Goal: Information Seeking & Learning: Learn about a topic

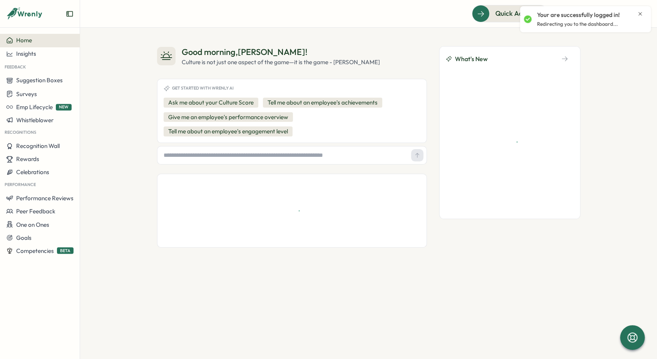
click at [637, 15] on icon "Close notification" at bounding box center [640, 14] width 6 height 6
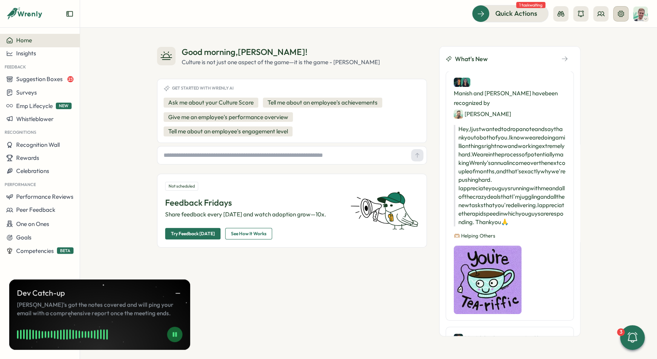
click at [620, 17] on icon at bounding box center [621, 14] width 8 height 8
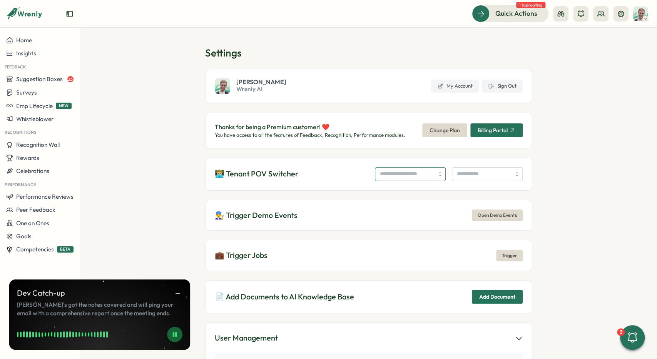
click at [396, 179] on input "search" at bounding box center [410, 174] width 71 height 14
type input "**********"
click at [462, 180] on input "search" at bounding box center [487, 174] width 71 height 14
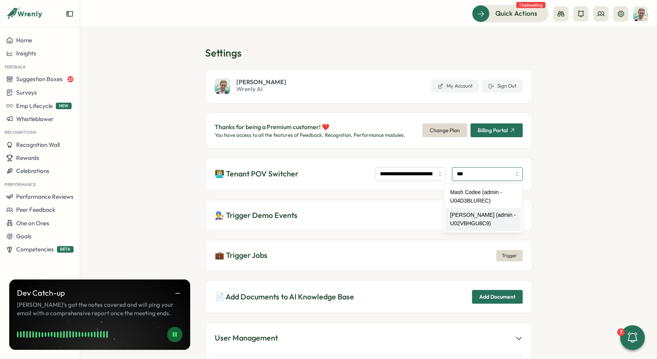
type input "**********"
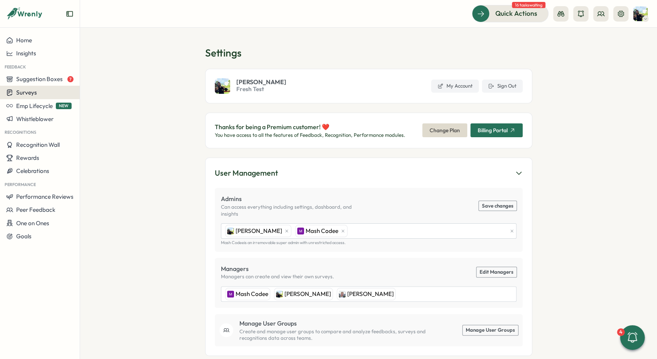
click at [47, 92] on div "Surveys" at bounding box center [39, 92] width 67 height 7
click at [107, 83] on div "Insights" at bounding box center [109, 78] width 63 height 15
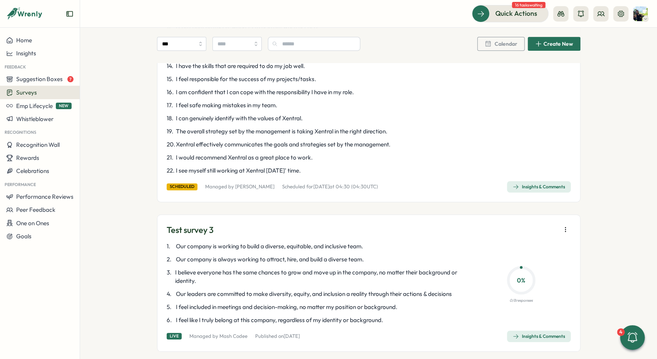
drag, startPoint x: 194, startPoint y: 186, endPoint x: 198, endPoint y: 186, distance: 4.6
click at [195, 186] on div "scheduled" at bounding box center [182, 187] width 31 height 7
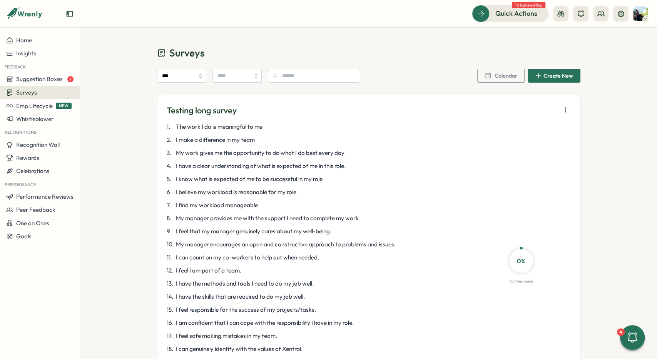
click at [564, 110] on icon "button" at bounding box center [565, 110] width 8 height 8
click at [563, 100] on div "Testing long survey 1 . The work I do is meaningful to me 2 . I make a differen…" at bounding box center [368, 264] width 423 height 338
click at [566, 108] on icon "button" at bounding box center [565, 110] width 8 height 8
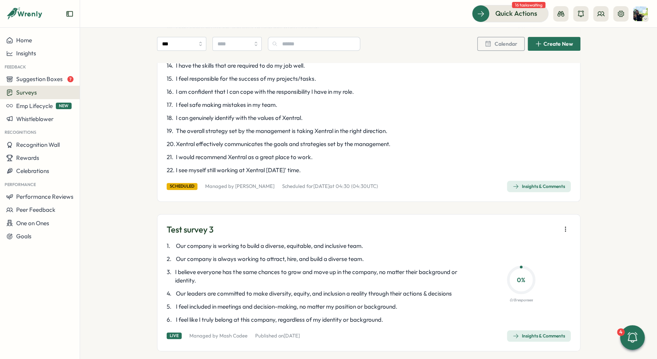
scroll to position [231, 0]
click at [554, 187] on div "Insights & Comments" at bounding box center [538, 187] width 52 height 6
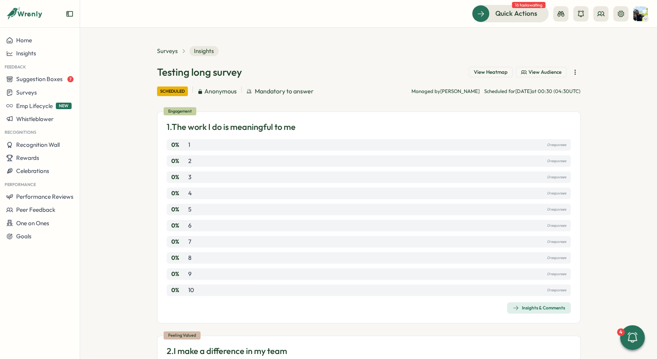
click at [579, 70] on button "button" at bounding box center [574, 72] width 11 height 11
click at [594, 71] on section "Surveys Insights Testing long survey View Heatmap View Audience scheduled Anony…" at bounding box center [368, 194] width 577 height 332
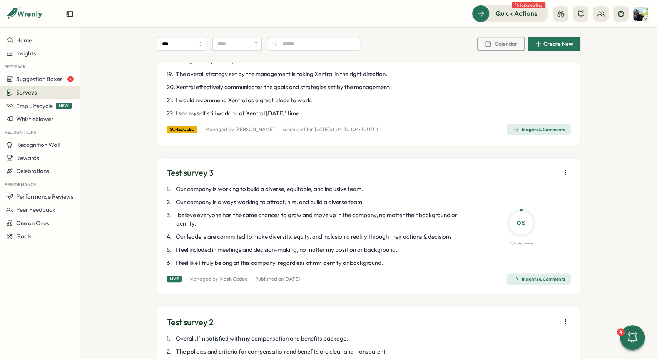
scroll to position [289, 0]
drag, startPoint x: 144, startPoint y: 127, endPoint x: 236, endPoint y: 129, distance: 92.0
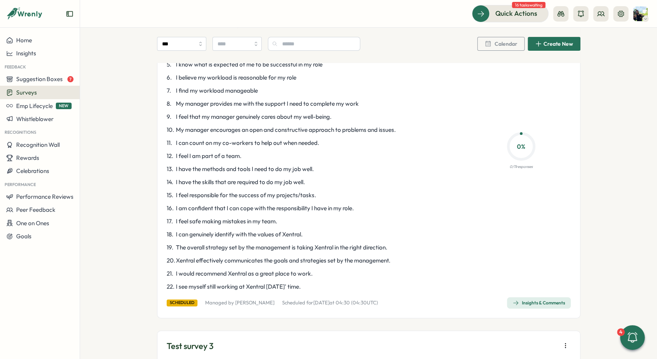
scroll to position [115, 0]
click at [621, 14] on icon at bounding box center [621, 14] width 8 height 8
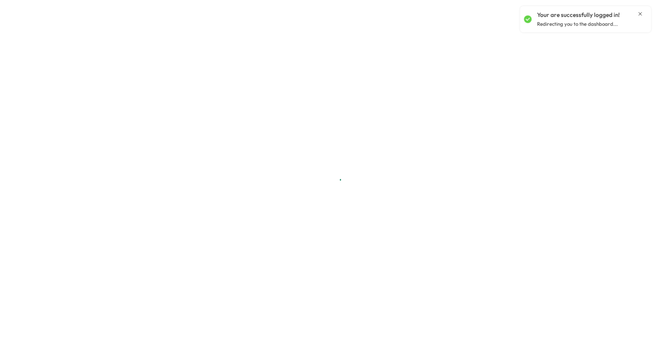
click at [639, 12] on icon "Close notification" at bounding box center [640, 14] width 6 height 6
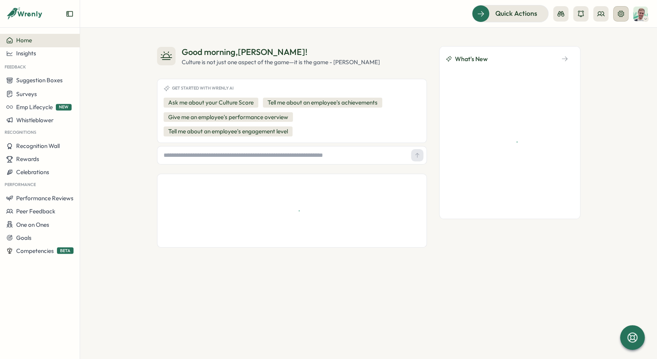
click at [614, 14] on button at bounding box center [620, 13] width 15 height 15
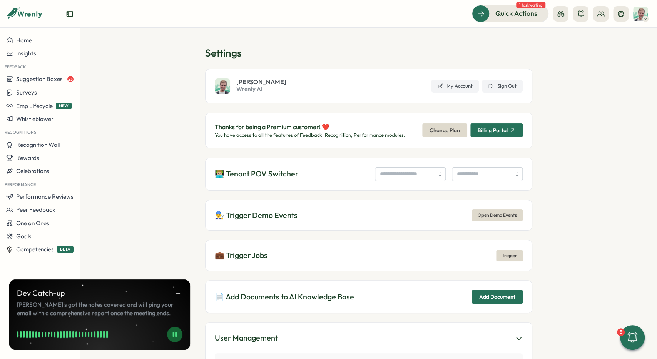
click at [572, 99] on section "Settings Matt Brooks Wrenly AI My Account Sign Out Thanks for being a Premium c…" at bounding box center [368, 194] width 577 height 332
click at [565, 127] on section "Settings Matt Brooks Wrenly AI My Account Sign Out Thanks for being a Premium c…" at bounding box center [368, 194] width 577 height 332
click at [511, 253] on span "Trigger" at bounding box center [509, 255] width 15 height 11
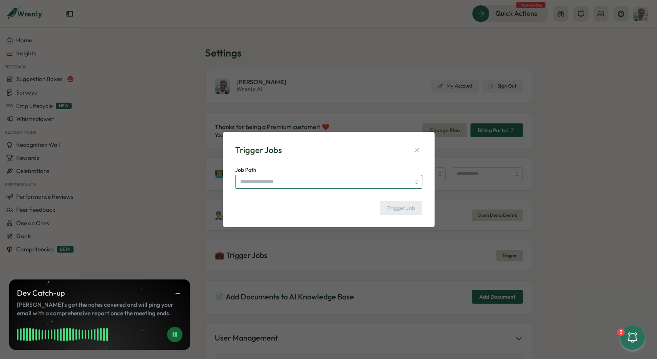
click at [322, 179] on input "Job Path" at bounding box center [328, 182] width 187 height 14
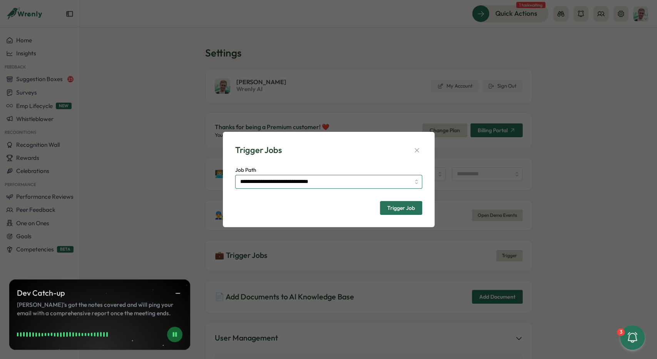
type input "**********"
click at [388, 210] on span "Trigger Job" at bounding box center [401, 207] width 28 height 5
click at [414, 148] on icon "button" at bounding box center [417, 151] width 8 height 8
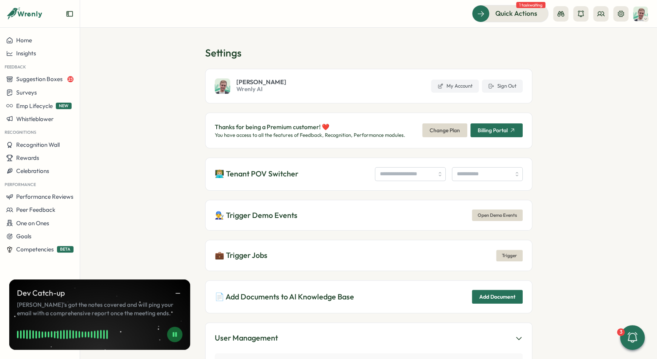
click at [537, 221] on section "Settings Matt Brooks Wrenly AI My Account Sign Out Thanks for being a Premium c…" at bounding box center [368, 194] width 577 height 332
click at [506, 250] on span "Trigger" at bounding box center [509, 255] width 15 height 11
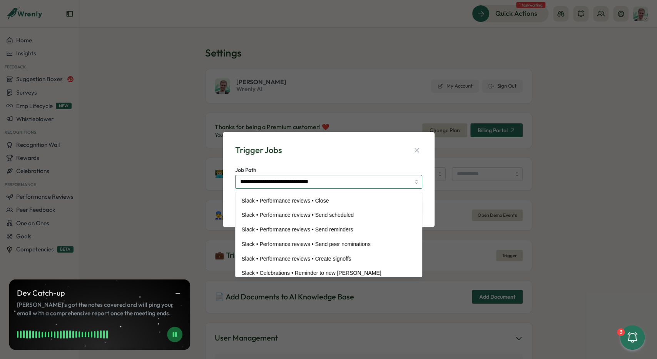
click at [377, 181] on input "**********" at bounding box center [328, 182] width 187 height 14
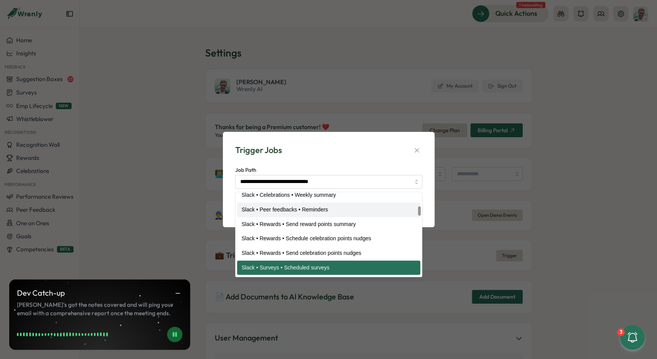
click at [387, 150] on div "Trigger Jobs" at bounding box center [328, 150] width 187 height 12
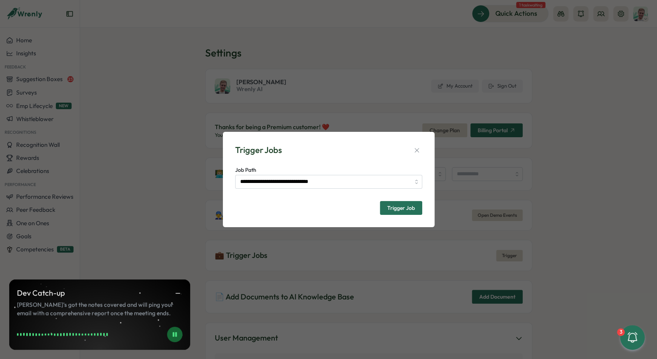
click at [411, 207] on span "Trigger Job" at bounding box center [401, 207] width 28 height 5
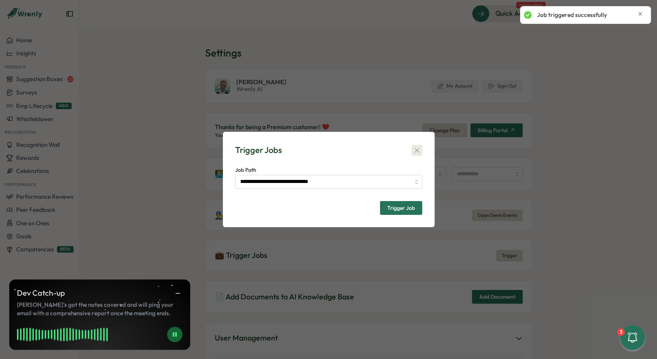
click at [420, 149] on button "button" at bounding box center [416, 150] width 11 height 11
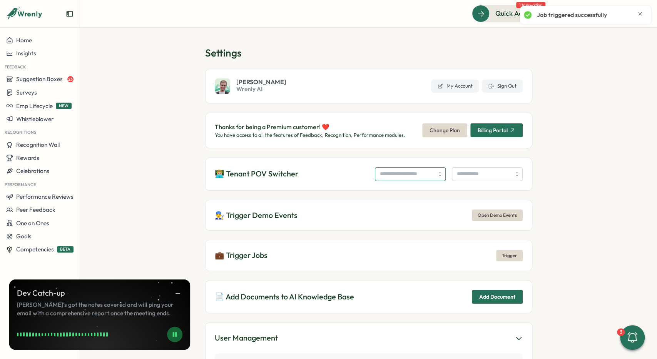
click at [390, 173] on input "search" at bounding box center [410, 174] width 71 height 14
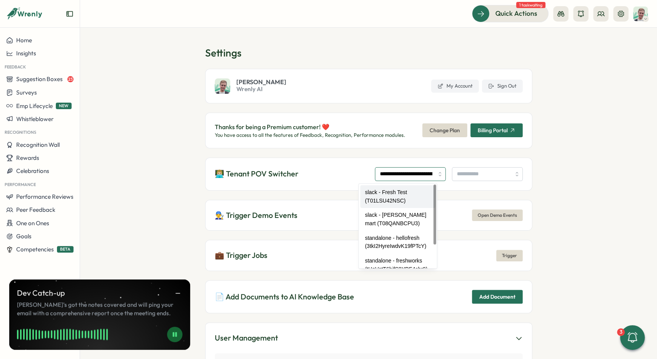
type input "**********"
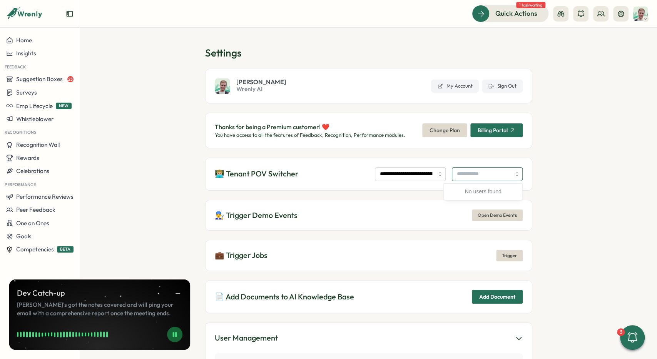
click at [475, 177] on input "search" at bounding box center [487, 174] width 71 height 14
type input "**********"
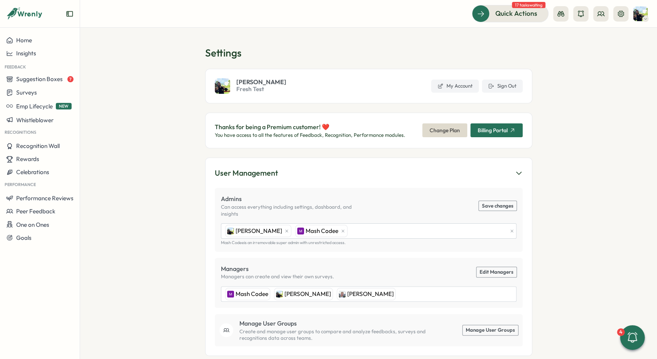
click at [162, 91] on section "Settings [PERSON_NAME] Fresh Test My Account Sign Out Thanks for being a Premiu…" at bounding box center [368, 194] width 577 height 332
click at [58, 58] on button "Insights" at bounding box center [40, 53] width 80 height 13
click at [112, 44] on div "Surveys" at bounding box center [109, 46] width 55 height 8
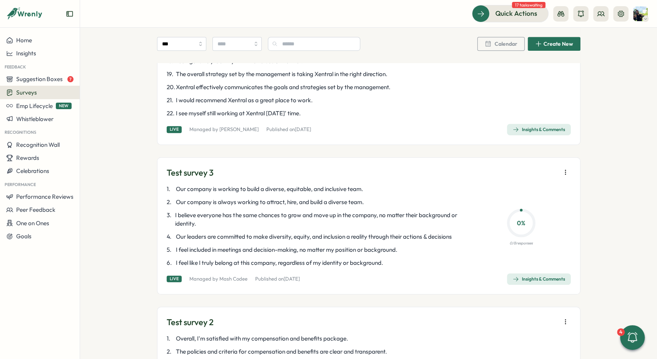
scroll to position [289, 0]
click at [528, 128] on div "Insights & Comments" at bounding box center [538, 129] width 52 height 6
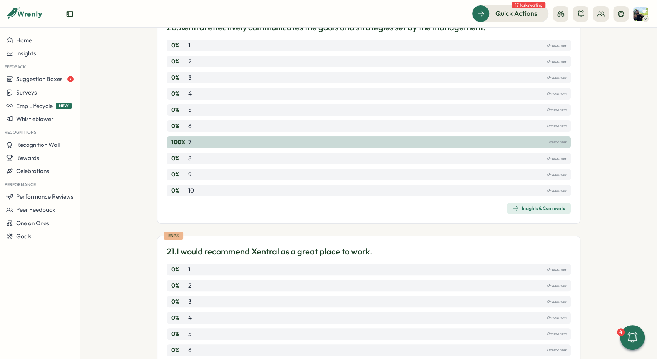
scroll to position [4685, 0]
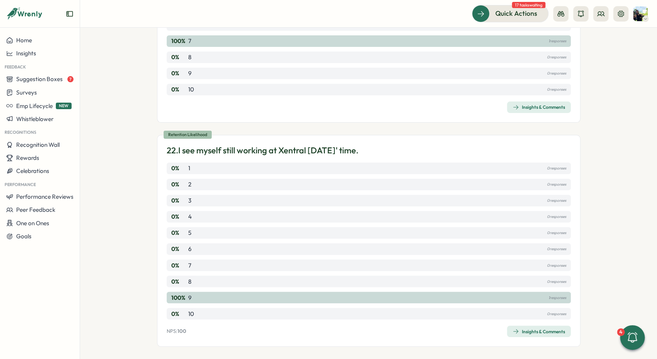
drag, startPoint x: 286, startPoint y: 142, endPoint x: 275, endPoint y: 286, distance: 144.3
click at [524, 329] on div "Insights & Comments" at bounding box center [538, 332] width 52 height 6
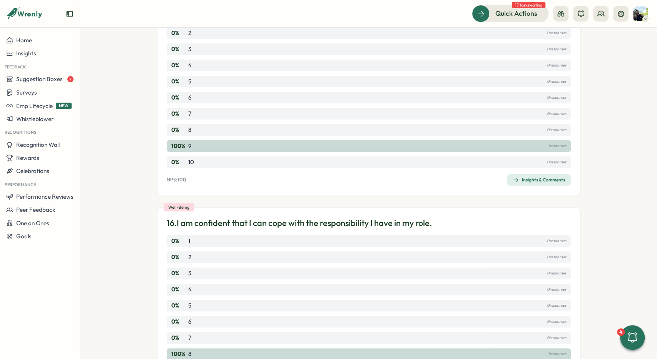
scroll to position [4685, 0]
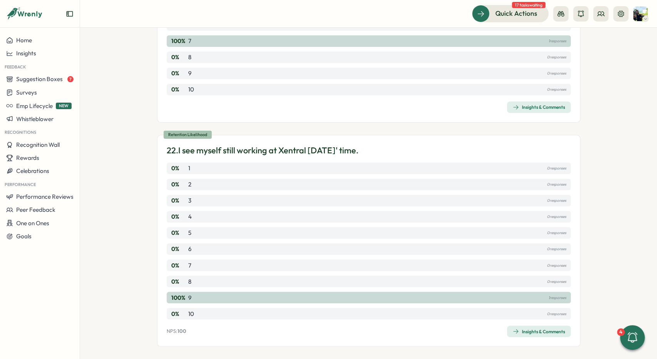
drag, startPoint x: 157, startPoint y: 251, endPoint x: 175, endPoint y: 330, distance: 80.6
drag, startPoint x: 164, startPoint y: 327, endPoint x: 207, endPoint y: 323, distance: 42.9
click at [207, 323] on div "Retention Likelihood 22. I see myself still working at Xentral in 2 years' time…" at bounding box center [368, 241] width 423 height 212
drag, startPoint x: 199, startPoint y: 324, endPoint x: 168, endPoint y: 322, distance: 30.8
click at [189, 326] on div "NPS: 100 Insights & Comments" at bounding box center [369, 332] width 404 height 12
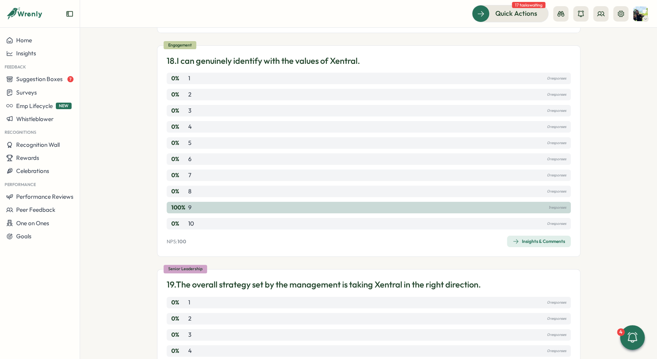
scroll to position [3877, 0]
drag, startPoint x: 170, startPoint y: 237, endPoint x: 186, endPoint y: 237, distance: 15.4
click at [186, 239] on p "NPS: 100" at bounding box center [177, 242] width 20 height 7
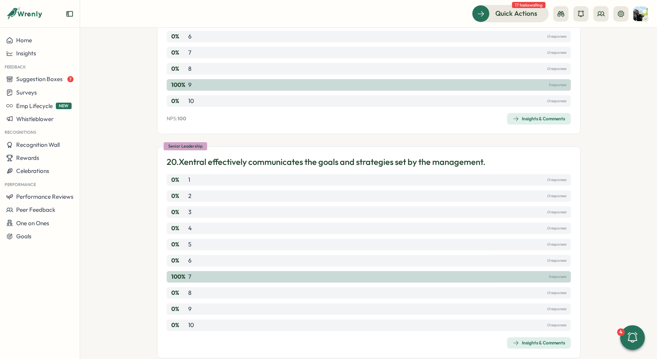
scroll to position [4223, 0]
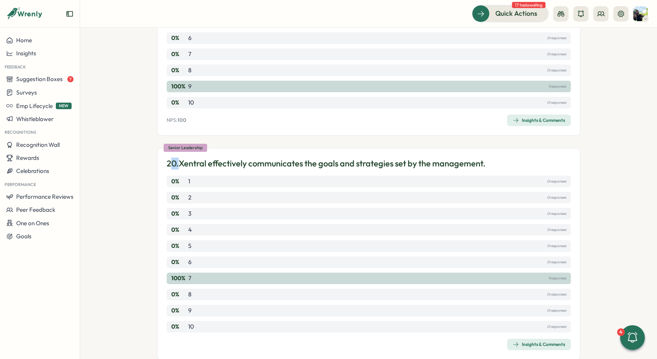
drag, startPoint x: 172, startPoint y: 345, endPoint x: 187, endPoint y: 345, distance: 15.4
click at [194, 345] on div "Senior Leadership 20. Xentral effectively communicates the goals and strategies…" at bounding box center [368, 254] width 423 height 212
click at [198, 341] on div "Insights & Comments" at bounding box center [369, 345] width 404 height 12
click at [185, 342] on div "Insights & Comments" at bounding box center [369, 345] width 404 height 12
click at [203, 332] on div "Senior Leadership 20. Xentral effectively communicates the goals and strategies…" at bounding box center [368, 254] width 423 height 212
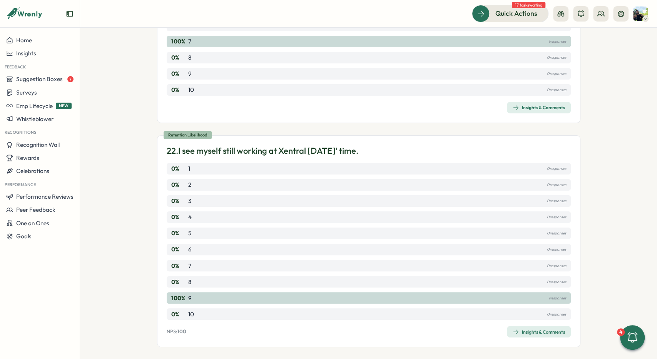
scroll to position [4685, 0]
click at [542, 329] on div "Insights & Comments" at bounding box center [538, 332] width 52 height 6
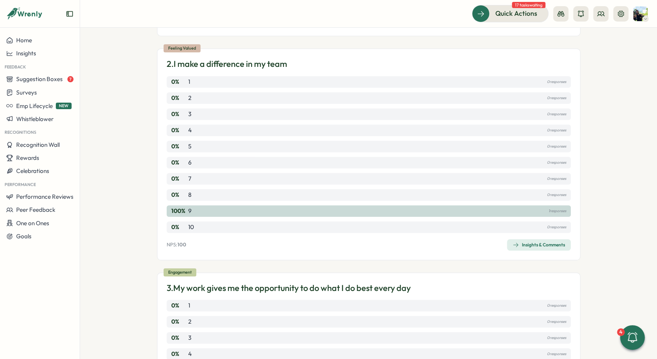
scroll to position [289, 0]
drag, startPoint x: 182, startPoint y: 244, endPoint x: 177, endPoint y: 245, distance: 5.9
click at [170, 245] on div "NPS: 100 Insights & Comments" at bounding box center [369, 244] width 404 height 12
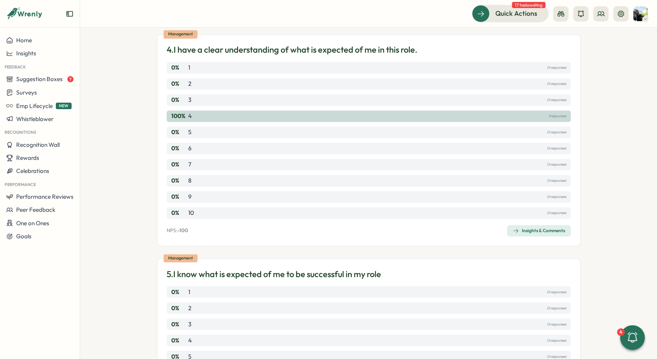
scroll to position [750, 0]
drag, startPoint x: 180, startPoint y: 230, endPoint x: 193, endPoint y: 232, distance: 12.5
click at [182, 234] on div "NPS: -100 Insights & Comments" at bounding box center [369, 231] width 404 height 12
drag, startPoint x: 193, startPoint y: 232, endPoint x: 174, endPoint y: 230, distance: 19.3
click at [174, 230] on div "NPS: -100 Insights & Comments" at bounding box center [369, 231] width 404 height 12
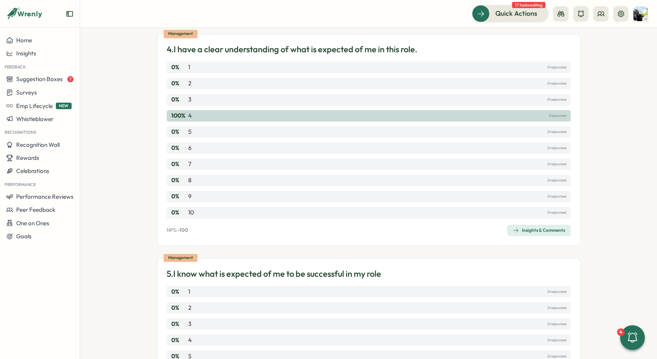
drag, startPoint x: 177, startPoint y: 231, endPoint x: 179, endPoint y: 227, distance: 4.4
click at [187, 229] on p "NPS: -100" at bounding box center [178, 230] width 22 height 7
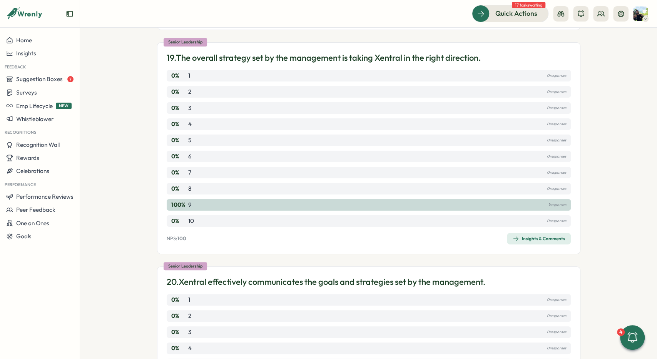
scroll to position [4685, 0]
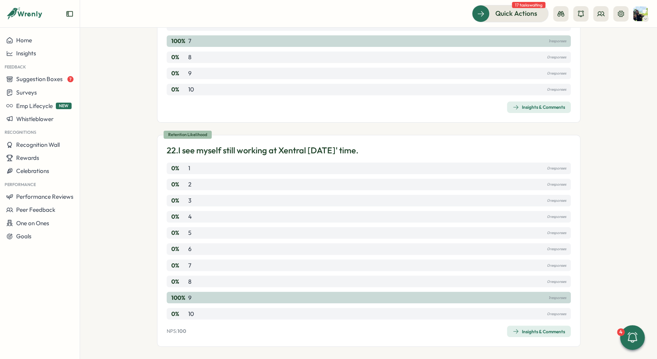
drag, startPoint x: 310, startPoint y: 177, endPoint x: 507, endPoint y: 347, distance: 260.8
click at [529, 329] on div "Insights & Comments" at bounding box center [538, 332] width 52 height 6
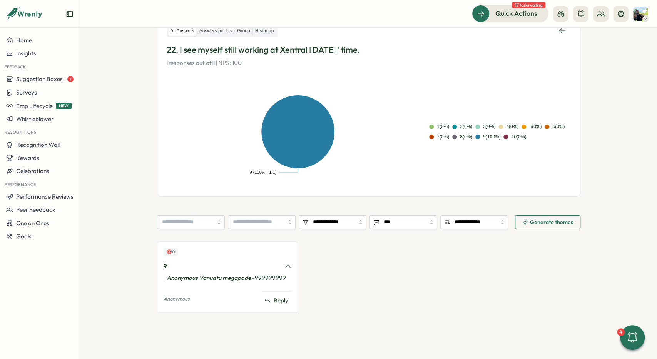
scroll to position [134, 0]
drag, startPoint x: 257, startPoint y: 278, endPoint x: 294, endPoint y: 280, distance: 37.4
click at [294, 280] on div "🎯 0 9 Anonymous Vanuatu megapode - 999999999 Anonymous Reply" at bounding box center [227, 278] width 141 height 72
drag, startPoint x: 146, startPoint y: 264, endPoint x: 318, endPoint y: 237, distance: 174.4
click at [177, 266] on section "**********" at bounding box center [368, 194] width 577 height 332
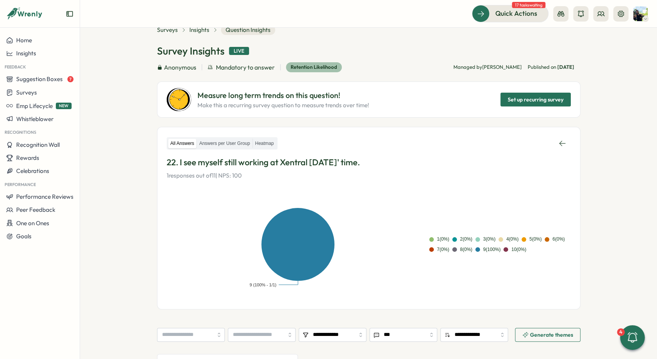
scroll to position [18, 0]
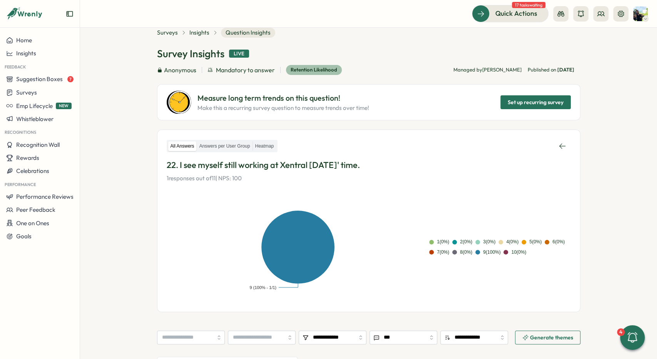
click at [127, 103] on section "**********" at bounding box center [368, 194] width 577 height 332
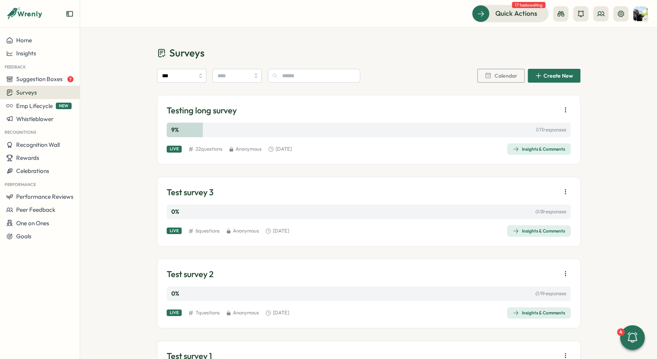
drag, startPoint x: 367, startPoint y: 155, endPoint x: 498, endPoint y: 143, distance: 131.0
click at [367, 156] on div "Testing long survey 9 % 1 / 11 responses Live 22 question s Anonymous [DATE] In…" at bounding box center [368, 130] width 423 height 70
click at [564, 108] on icon "button" at bounding box center [565, 110] width 8 height 8
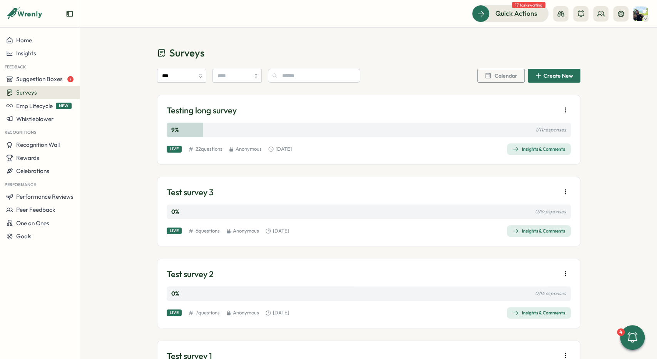
click at [569, 111] on icon "button" at bounding box center [565, 110] width 8 height 8
click at [546, 151] on div "Insights & Comments" at bounding box center [538, 149] width 52 height 6
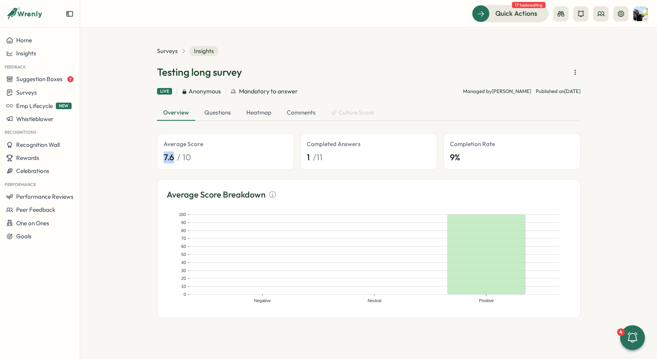
drag, startPoint x: 169, startPoint y: 154, endPoint x: 164, endPoint y: 155, distance: 5.8
click at [164, 155] on div "7.6 / 10" at bounding box center [226, 158] width 124 height 12
click at [189, 150] on div "Average Score 7.6 / 10" at bounding box center [226, 151] width 124 height 23
click at [221, 113] on div "Questions" at bounding box center [217, 112] width 39 height 15
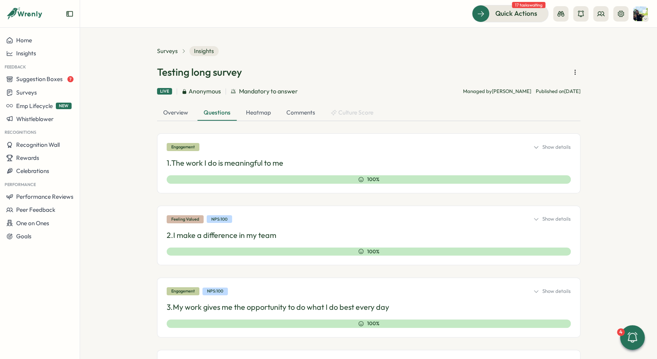
drag, startPoint x: 152, startPoint y: 264, endPoint x: 142, endPoint y: 139, distance: 125.4
click at [557, 147] on div "Show details" at bounding box center [552, 147] width 38 height 7
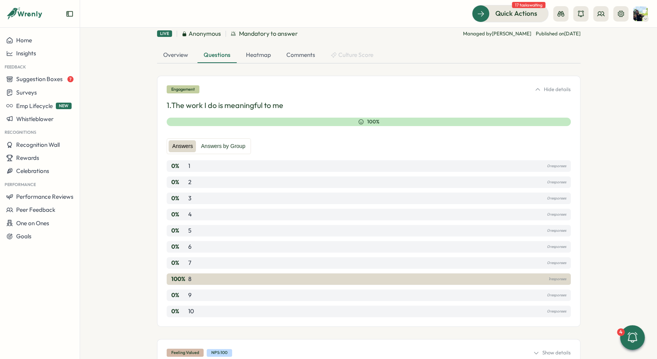
scroll to position [58, 0]
click at [224, 146] on label "Answers by Group" at bounding box center [223, 146] width 52 height 12
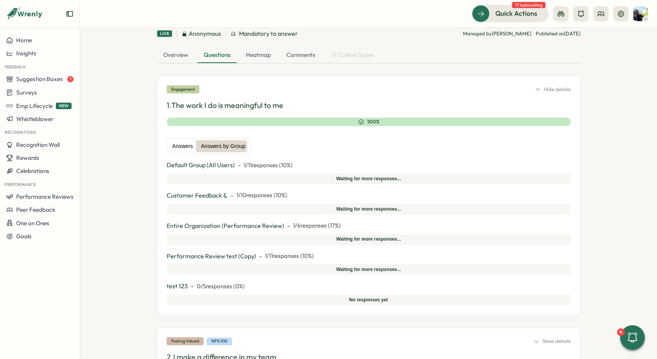
click at [171, 144] on label "Answers" at bounding box center [183, 146] width 28 height 12
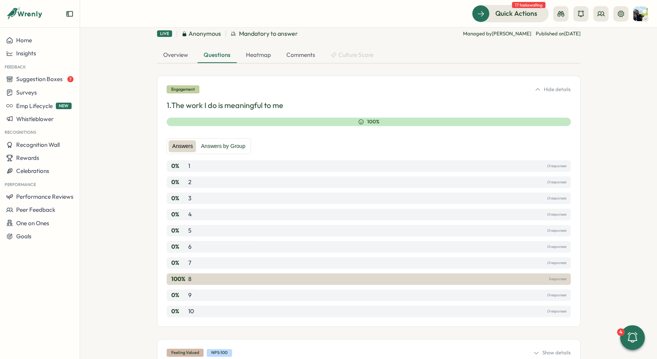
drag, startPoint x: 235, startPoint y: 140, endPoint x: 189, endPoint y: 142, distance: 45.8
click at [235, 140] on div "Answers Answers by Group" at bounding box center [209, 146] width 85 height 16
drag, startPoint x: 189, startPoint y: 142, endPoint x: 224, endPoint y: 145, distance: 34.8
click at [189, 142] on label "Answers" at bounding box center [183, 146] width 28 height 12
click at [224, 145] on label "Answers by Group" at bounding box center [223, 146] width 52 height 12
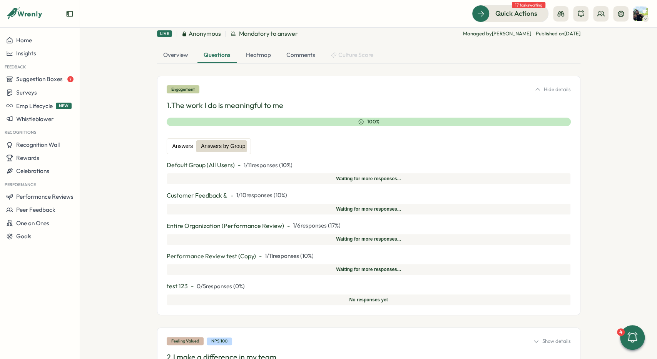
click at [184, 146] on label "Answers" at bounding box center [183, 146] width 28 height 12
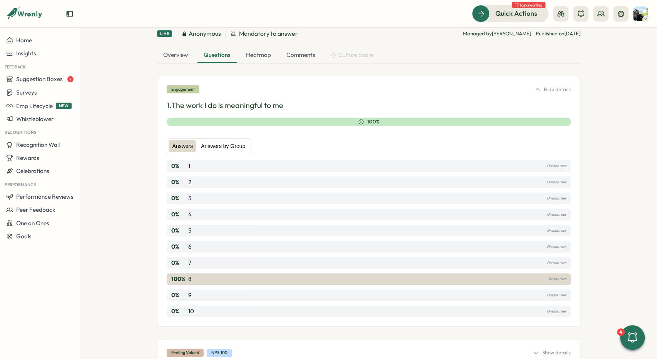
click at [208, 144] on label "Answers by Group" at bounding box center [223, 146] width 52 height 12
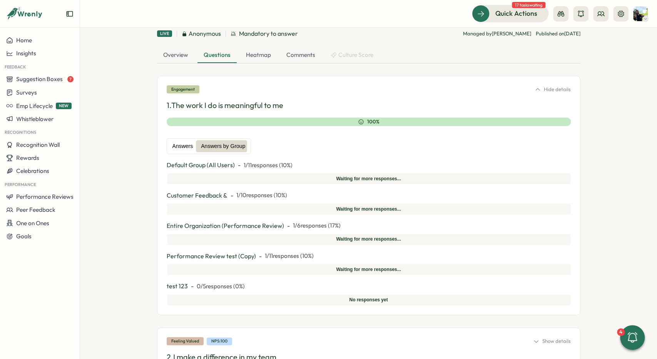
click at [177, 143] on label "Answers" at bounding box center [183, 146] width 28 height 12
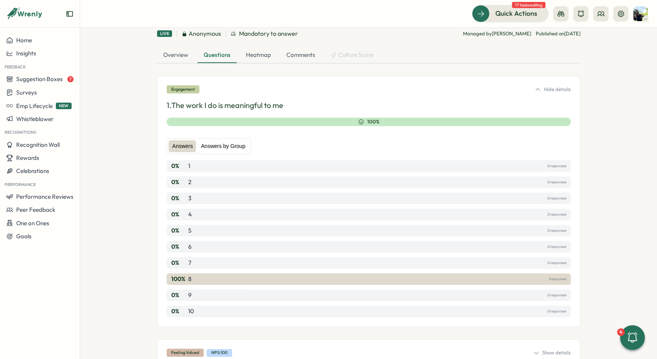
click at [216, 144] on label "Answers by Group" at bounding box center [223, 146] width 52 height 12
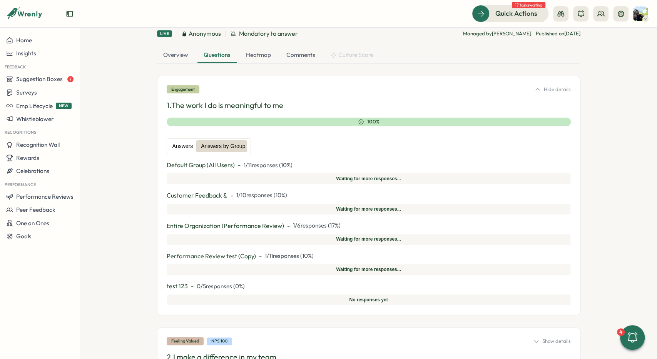
click at [188, 147] on label "Answers" at bounding box center [183, 146] width 28 height 12
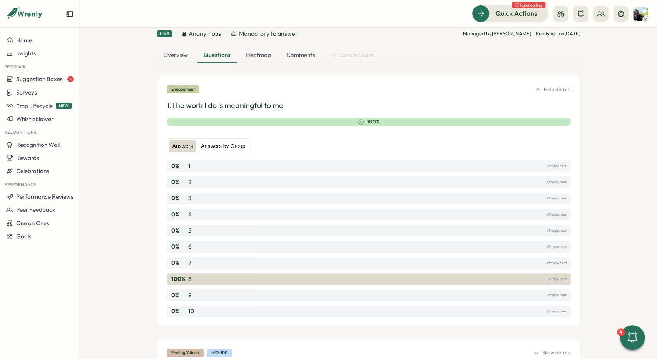
click at [212, 145] on label "Answers by Group" at bounding box center [223, 146] width 52 height 12
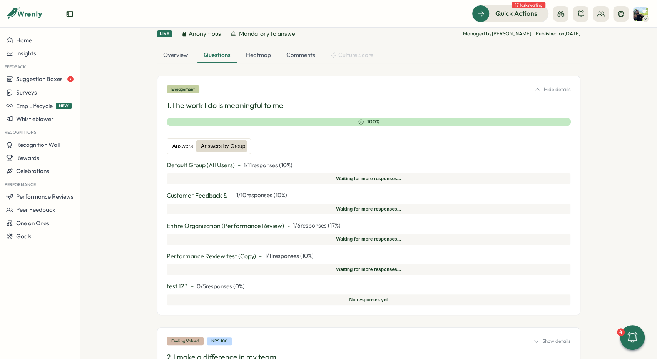
click at [192, 145] on label "Answers" at bounding box center [183, 146] width 28 height 12
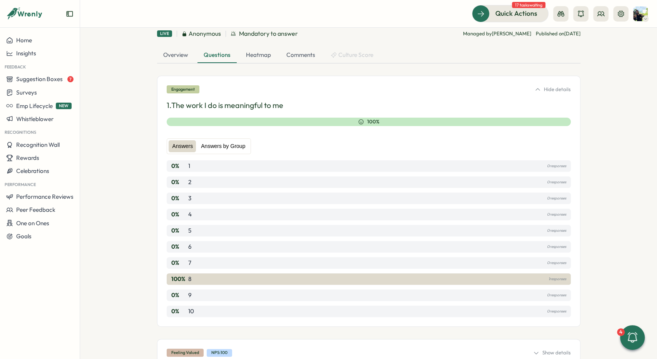
click at [217, 140] on label "Answers by Group" at bounding box center [223, 146] width 52 height 12
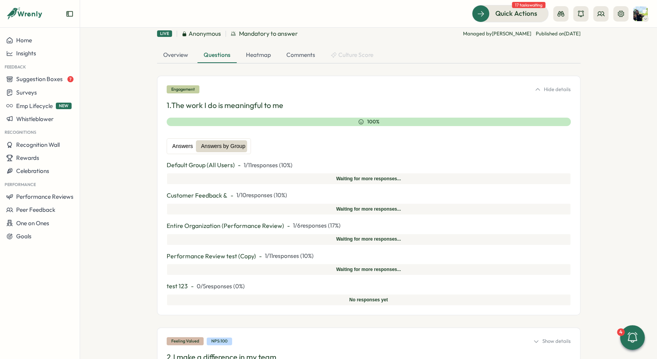
click at [179, 147] on label "Answers" at bounding box center [183, 146] width 28 height 12
click at [214, 146] on label "Answers by Group" at bounding box center [223, 146] width 52 height 12
click at [185, 147] on label "Answers" at bounding box center [183, 146] width 28 height 12
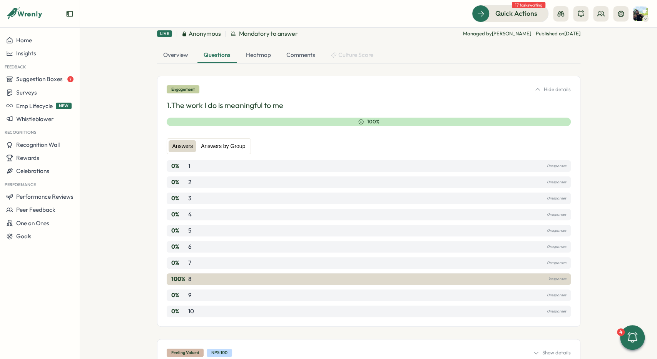
click at [204, 146] on label "Answers by Group" at bounding box center [223, 146] width 52 height 12
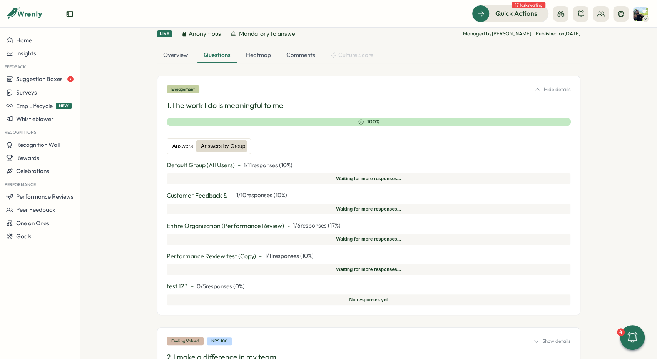
click at [184, 141] on label "Answers" at bounding box center [183, 146] width 28 height 12
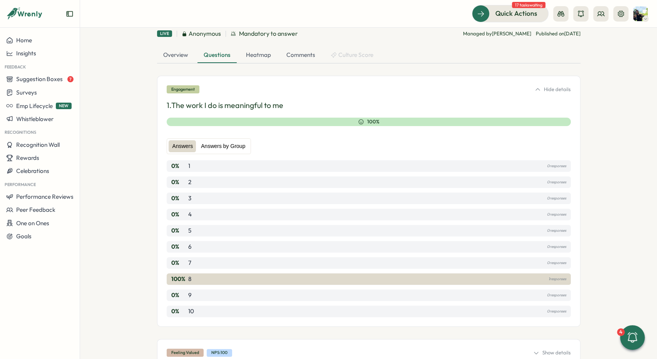
click at [225, 143] on label "Answers by Group" at bounding box center [223, 146] width 52 height 12
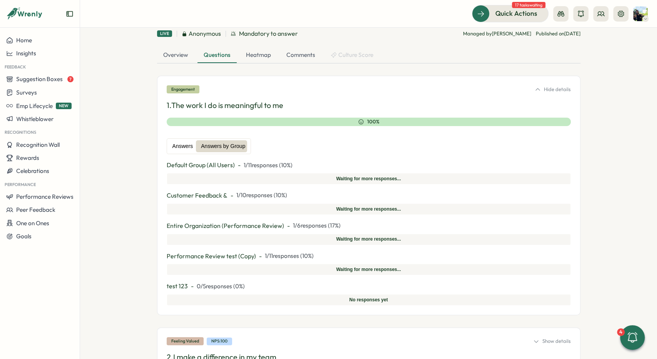
click at [184, 147] on label "Answers" at bounding box center [183, 146] width 28 height 12
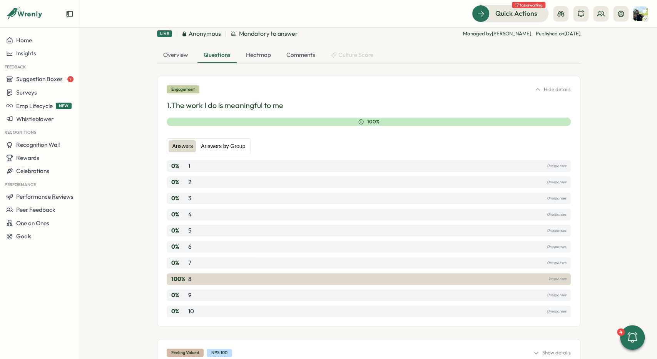
click at [210, 140] on label "Answers by Group" at bounding box center [223, 146] width 52 height 12
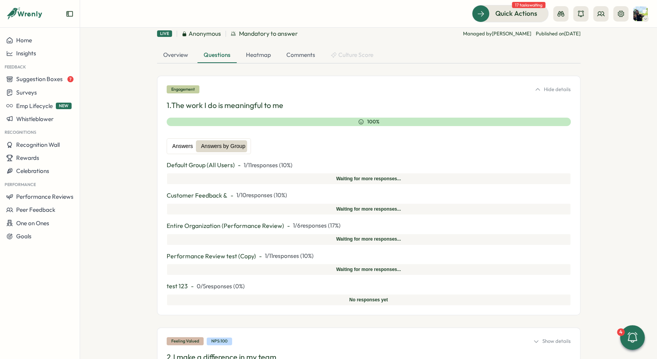
click at [182, 146] on label "Answers" at bounding box center [183, 146] width 28 height 12
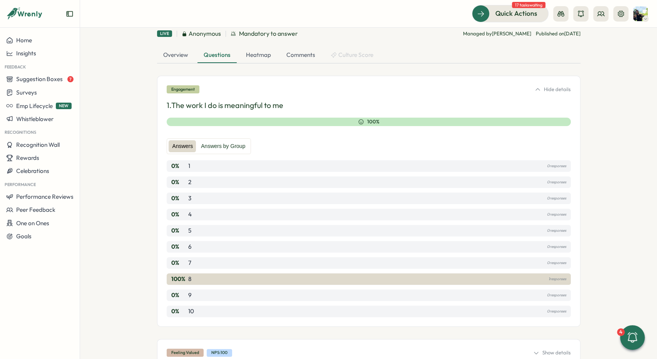
click at [220, 134] on div "Answers Answers by Group 0 % 1 0 responses 0 % 2 0 responses 0 % 3 0 responses …" at bounding box center [369, 224] width 404 height 185
click at [218, 154] on div "Answers Answers by Group" at bounding box center [209, 146] width 85 height 16
click at [216, 153] on div "Answers Answers by Group" at bounding box center [209, 146] width 85 height 16
click at [216, 150] on label "Answers by Group" at bounding box center [223, 146] width 52 height 12
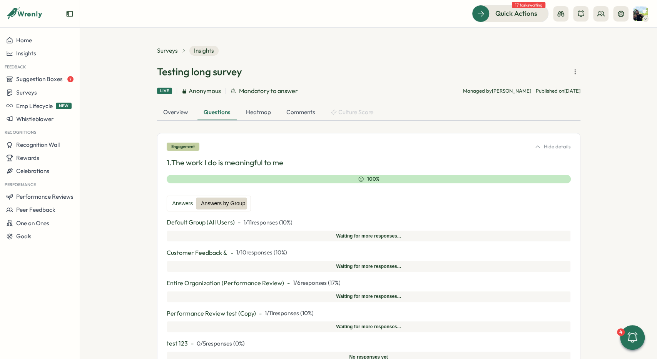
scroll to position [0, 0]
click at [566, 140] on div "Engagement Hide details 1. The work I do is meaningful to me 100% Answers Answe…" at bounding box center [368, 253] width 423 height 240
click at [561, 145] on div "Hide details" at bounding box center [552, 147] width 36 height 7
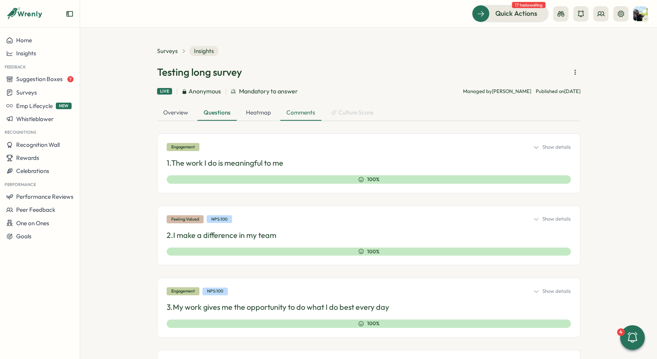
click at [291, 113] on div "Comments" at bounding box center [300, 112] width 41 height 15
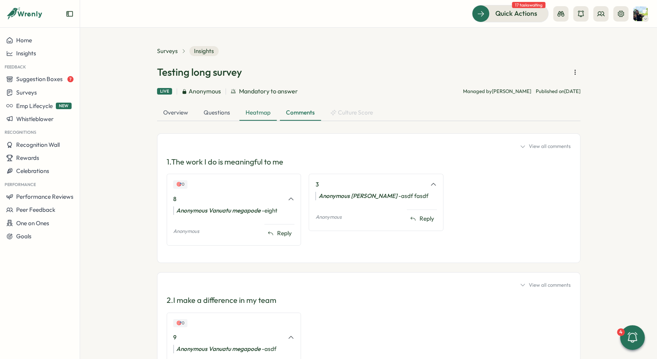
click at [251, 113] on div "Heatmap" at bounding box center [257, 112] width 37 height 15
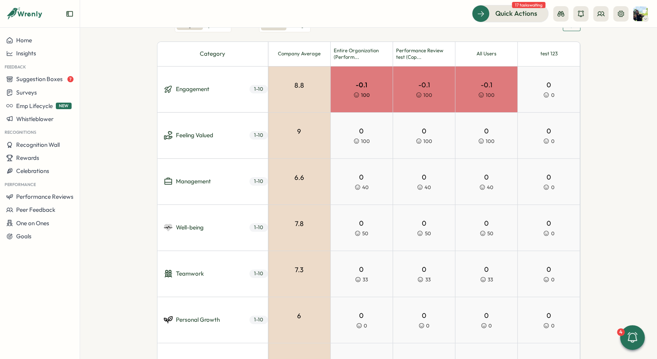
scroll to position [115, 0]
drag, startPoint x: 129, startPoint y: 86, endPoint x: 240, endPoint y: 85, distance: 111.6
click at [129, 86] on section "Surveys Insights Testing long survey Live Anonymous Mandatory to answer Managed…" at bounding box center [368, 194] width 577 height 332
click at [137, 96] on section "Surveys Insights Testing long survey Live Anonymous Mandatory to answer Managed…" at bounding box center [368, 194] width 577 height 332
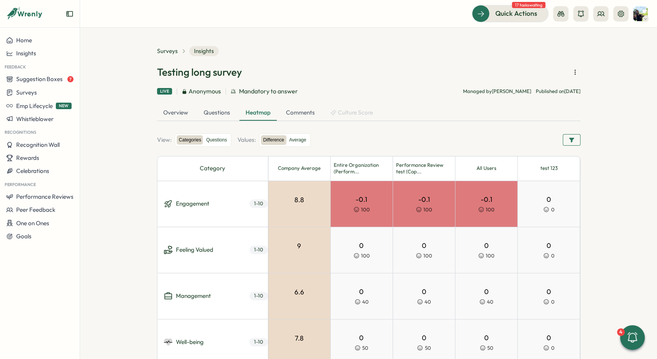
scroll to position [0, 0]
click at [574, 140] on button "button" at bounding box center [571, 140] width 18 height 12
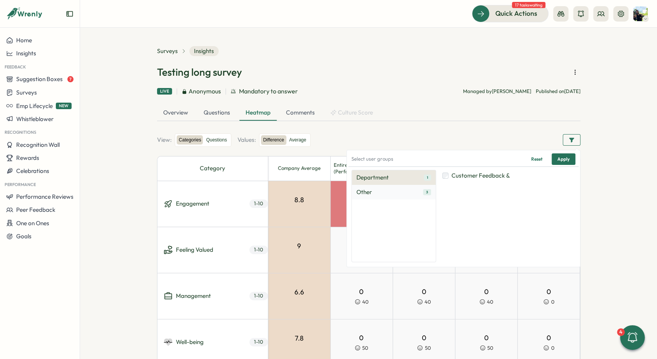
click at [394, 192] on button "Other 3" at bounding box center [394, 192] width 84 height 15
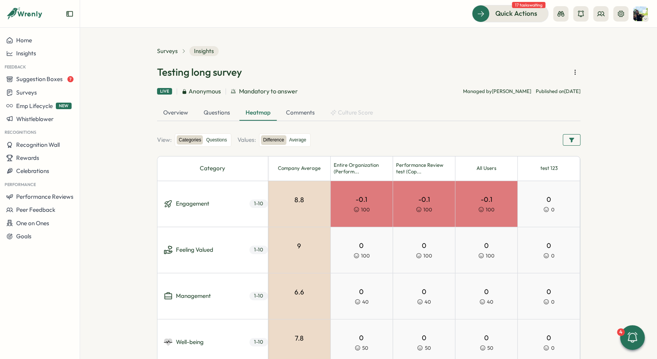
click at [486, 140] on div "View: Categories Questions Values: Difference Average Select user groups Reset …" at bounding box center [368, 139] width 423 height 13
click at [299, 138] on label "Average" at bounding box center [298, 140] width 22 height 10
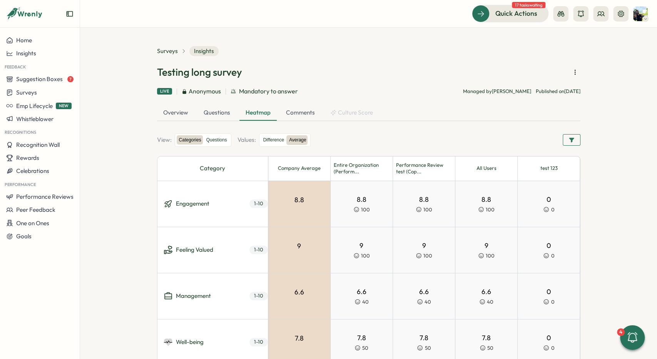
click at [339, 120] on div "Overview Questions Heatmap Comments Culture Score" at bounding box center [368, 113] width 423 height 16
click at [270, 140] on label "Difference" at bounding box center [273, 140] width 25 height 10
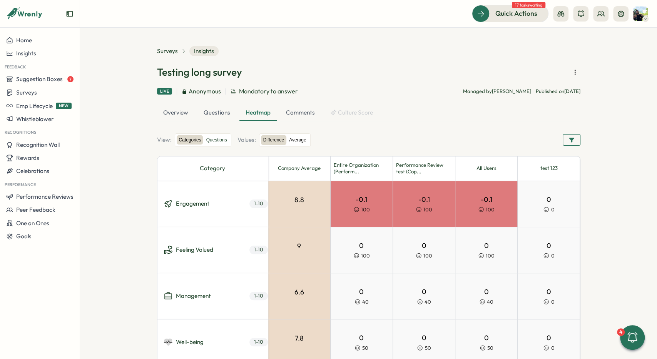
click at [294, 138] on label "Average" at bounding box center [298, 140] width 22 height 10
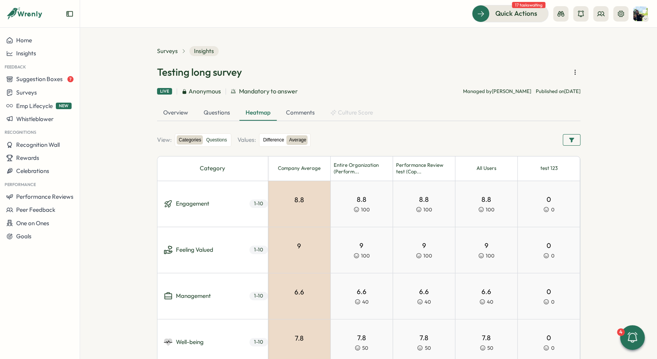
click at [276, 141] on label "Difference" at bounding box center [273, 140] width 25 height 10
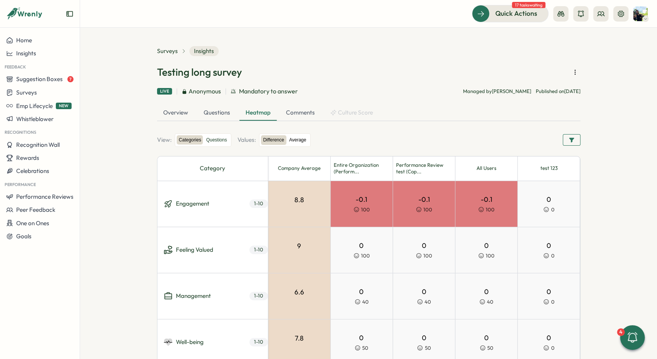
click at [291, 140] on label "Average" at bounding box center [298, 140] width 22 height 10
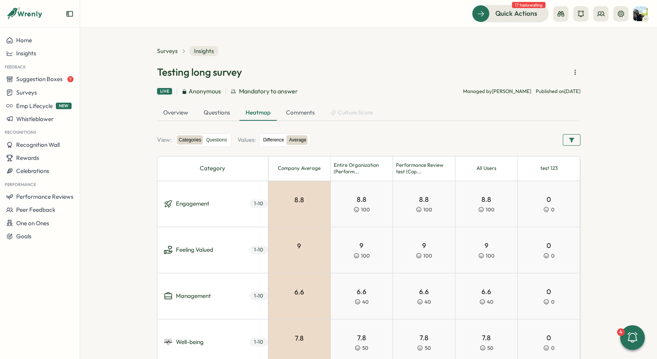
click at [272, 140] on label "Difference" at bounding box center [273, 140] width 25 height 10
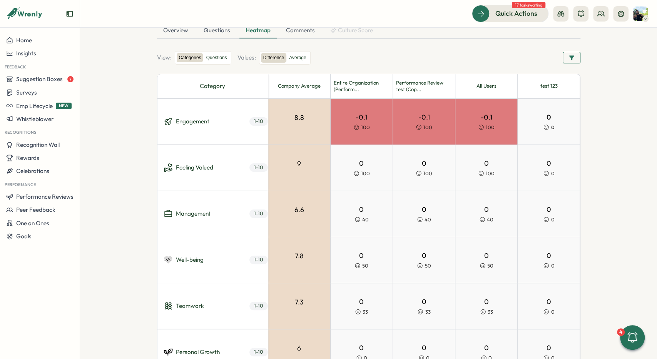
scroll to position [82, 0]
click at [479, 115] on div "-0.1 100" at bounding box center [486, 122] width 62 height 46
click at [439, 118] on div "-0.1 100" at bounding box center [424, 122] width 62 height 46
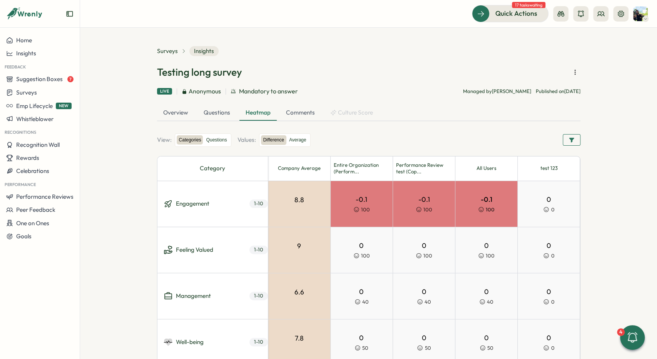
scroll to position [0, 0]
click at [295, 128] on div "Surveys Insights Testing long survey Live Anonymous Mandatory to answer Managed…" at bounding box center [368, 321] width 423 height 551
click at [298, 116] on div "Comments" at bounding box center [300, 112] width 41 height 15
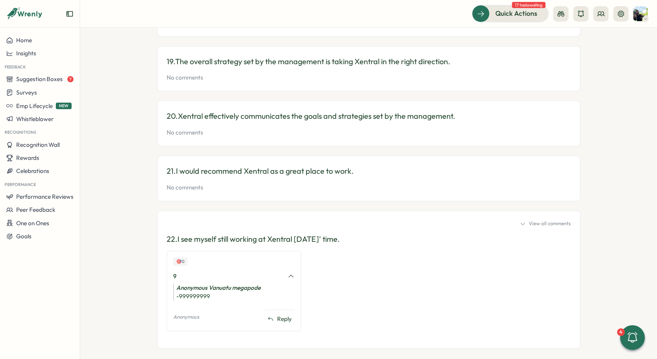
scroll to position [1314, 0]
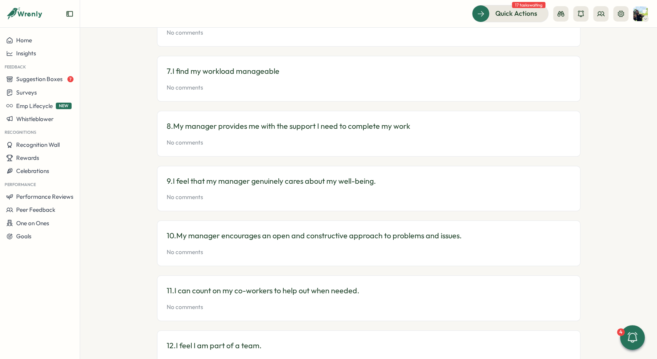
drag, startPoint x: 430, startPoint y: 212, endPoint x: 428, endPoint y: 190, distance: 21.7
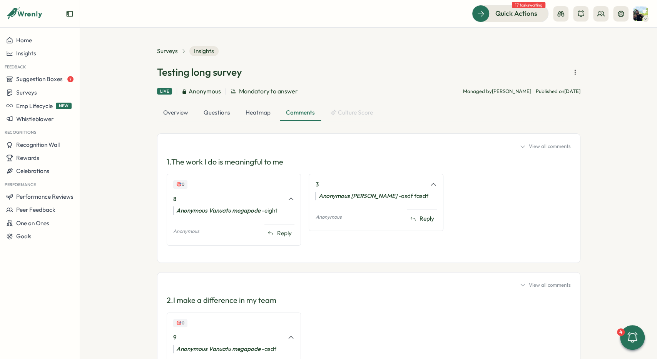
scroll to position [0, 0]
click at [438, 118] on div "Overview Questions Heatmap Comments Culture Score" at bounding box center [368, 113] width 423 height 16
click at [267, 112] on div "Heatmap" at bounding box center [257, 112] width 37 height 15
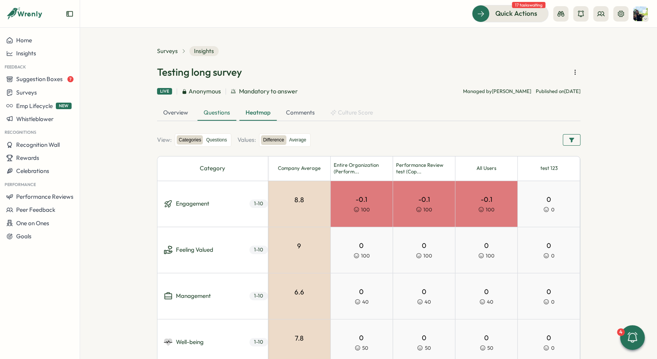
click at [213, 118] on div "Questions" at bounding box center [216, 112] width 39 height 15
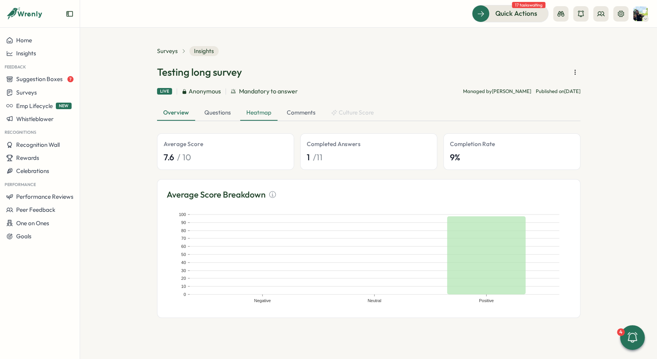
click at [252, 112] on div "Heatmap" at bounding box center [258, 112] width 37 height 15
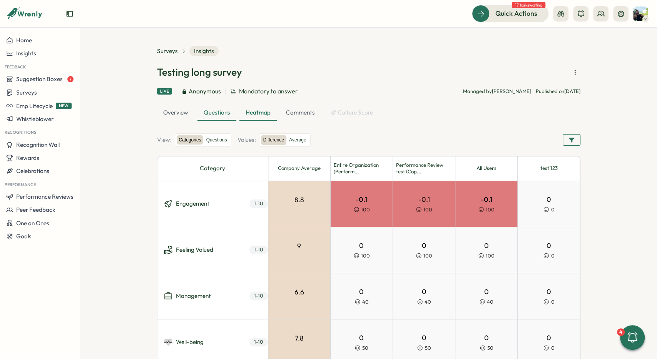
click at [220, 115] on div "Questions" at bounding box center [216, 112] width 39 height 15
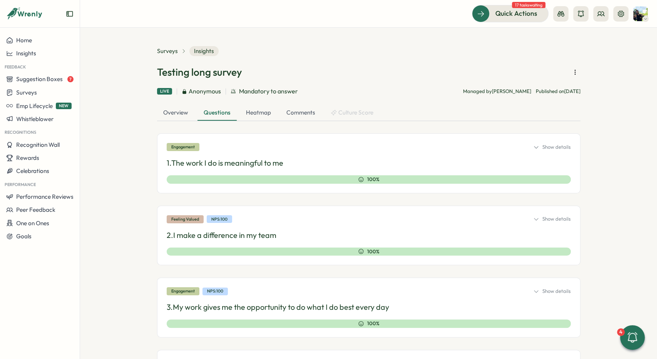
click at [544, 143] on div "Engagement Show details" at bounding box center [369, 147] width 404 height 8
click at [546, 145] on div "Show details" at bounding box center [552, 147] width 38 height 7
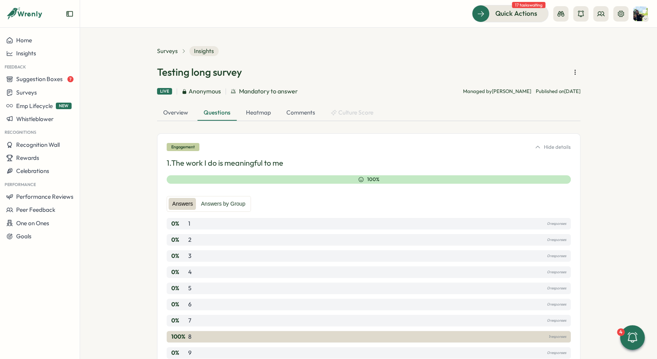
click at [547, 146] on div "Hide details" at bounding box center [552, 147] width 36 height 7
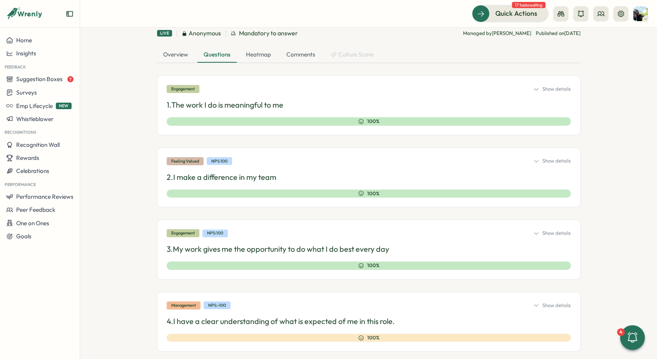
scroll to position [58, 0]
drag, startPoint x: 209, startPoint y: 160, endPoint x: 220, endPoint y: 122, distance: 39.8
click at [220, 150] on div "Feeling Valued NPS: 100 Show details 2. I make a difference in my team 100% Ans…" at bounding box center [368, 178] width 423 height 60
click at [545, 86] on div "Engagement Show details" at bounding box center [369, 89] width 404 height 8
click at [547, 90] on div "Show details" at bounding box center [552, 89] width 38 height 7
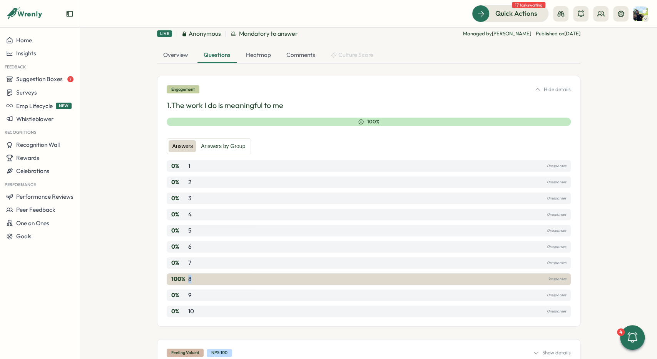
drag, startPoint x: 185, startPoint y: 280, endPoint x: 194, endPoint y: 279, distance: 9.4
click at [194, 279] on div "100 % 8 1 responses" at bounding box center [369, 280] width 404 height 12
click at [179, 280] on p "100 %" at bounding box center [178, 279] width 15 height 8
click at [191, 279] on div "100 % 8 1 responses" at bounding box center [369, 280] width 404 height 12
click at [561, 87] on div "Hide details" at bounding box center [552, 89] width 36 height 7
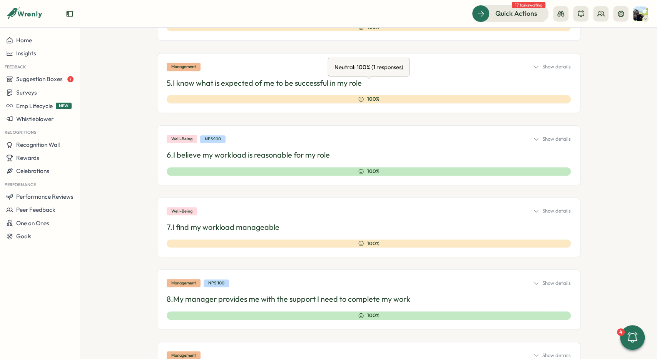
scroll to position [0, 0]
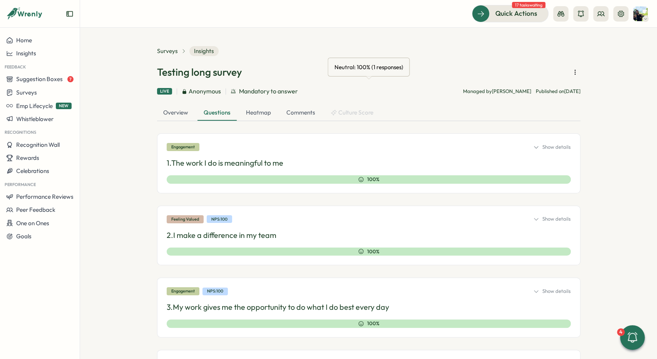
drag, startPoint x: 382, startPoint y: 215, endPoint x: 369, endPoint y: 54, distance: 161.3
click at [267, 111] on div "Heatmap" at bounding box center [258, 112] width 37 height 15
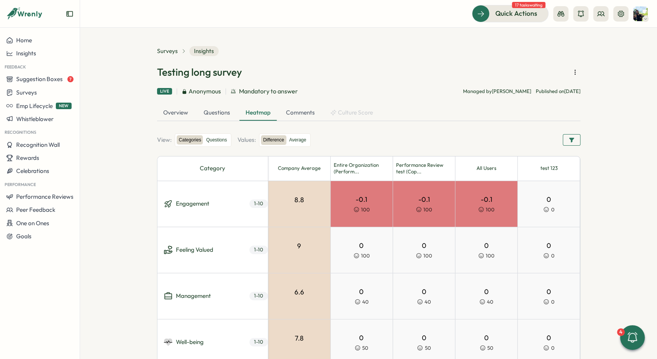
click at [379, 93] on div "Live Anonymous Mandatory to answer Managed by [PERSON_NAME] Published [DATE][DA…" at bounding box center [368, 92] width 423 height 10
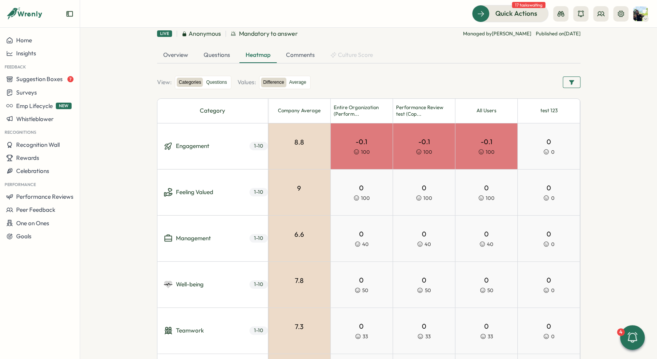
scroll to position [58, 0]
click at [220, 83] on label "Questions" at bounding box center [216, 83] width 25 height 10
click at [217, 83] on label "Questions" at bounding box center [216, 83] width 25 height 10
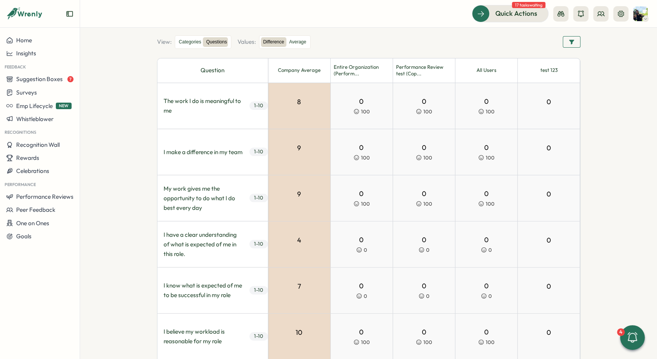
scroll to position [0, 0]
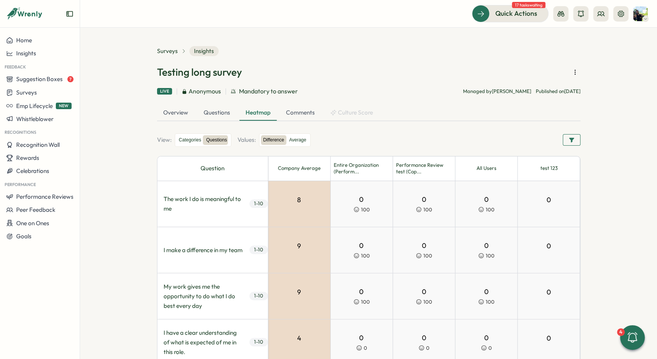
drag, startPoint x: 450, startPoint y: 310, endPoint x: 498, endPoint y: 271, distance: 62.6
click at [197, 140] on label "Categories" at bounding box center [190, 140] width 27 height 10
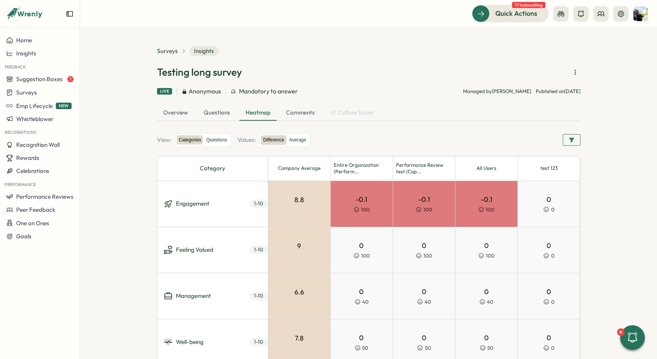
drag, startPoint x: 568, startPoint y: 199, endPoint x: 604, endPoint y: 196, distance: 36.2
click at [604, 196] on section "Surveys Insights Testing long survey Live Anonymous Mandatory to answer Managed…" at bounding box center [368, 194] width 577 height 332
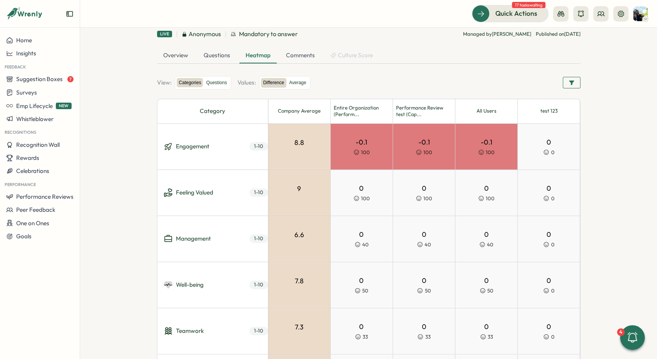
scroll to position [58, 0]
click at [216, 54] on div "Questions" at bounding box center [216, 55] width 39 height 15
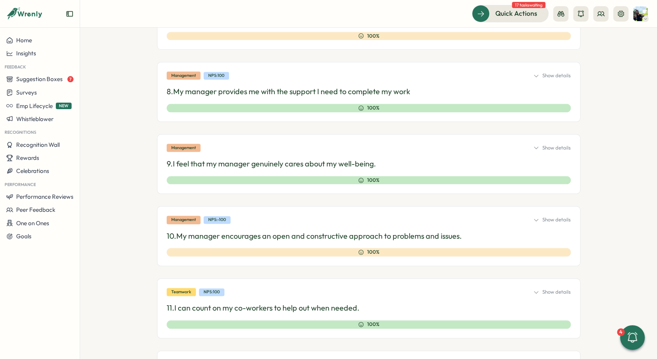
scroll to position [577, 0]
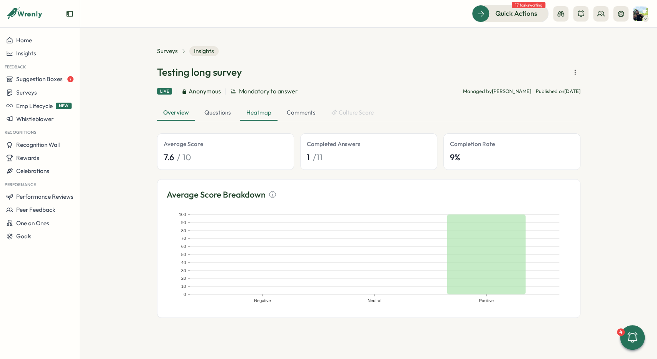
click at [253, 113] on div "Heatmap" at bounding box center [258, 112] width 37 height 15
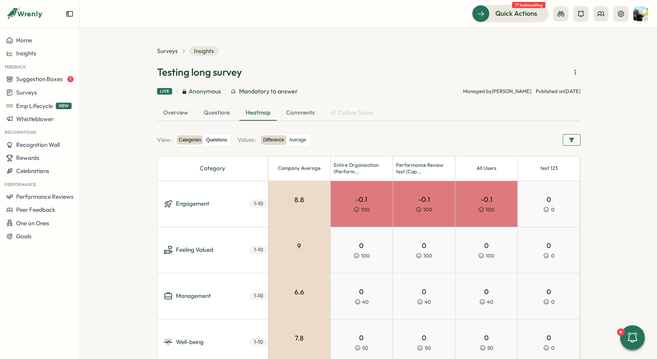
click at [214, 140] on label "Questions" at bounding box center [216, 140] width 25 height 10
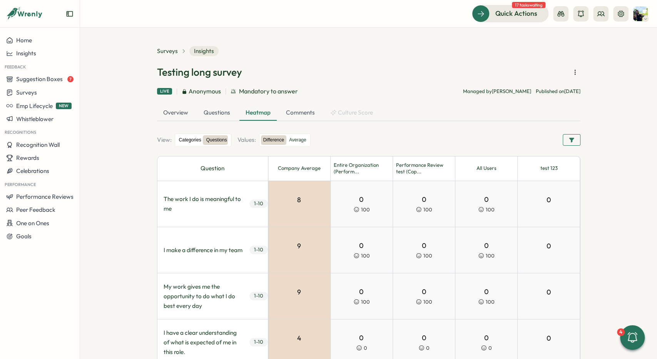
click at [190, 139] on label "Categories" at bounding box center [190, 140] width 27 height 10
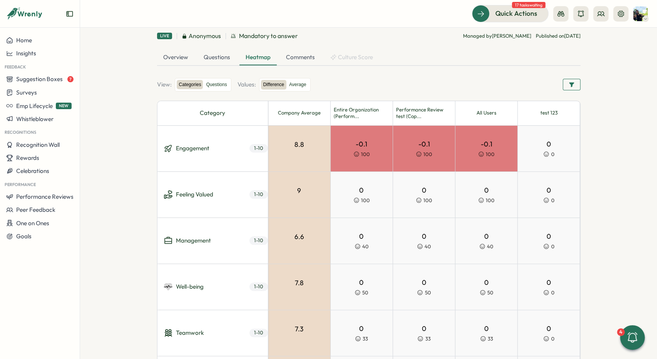
scroll to position [58, 0]
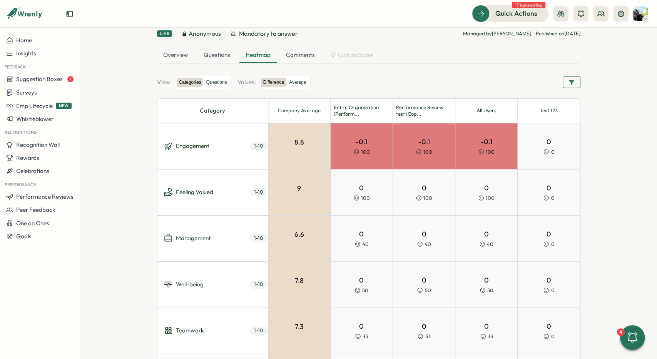
click at [308, 79] on div "View: Categories Questions Values: Difference Average" at bounding box center [368, 82] width 423 height 13
click at [302, 80] on label "Average" at bounding box center [298, 83] width 22 height 10
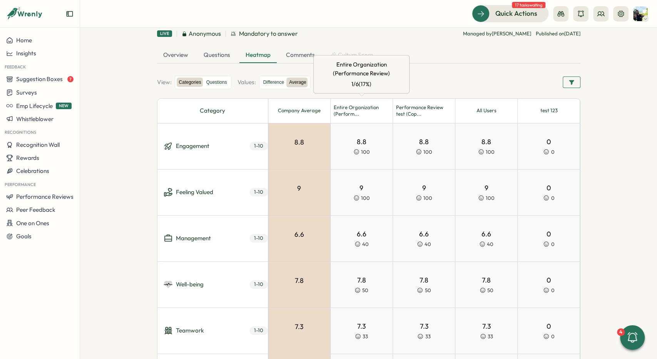
click at [392, 76] on p "Entire Organization (Performance Review)" at bounding box center [361, 69] width 83 height 18
click at [268, 83] on label "Difference" at bounding box center [273, 83] width 25 height 10
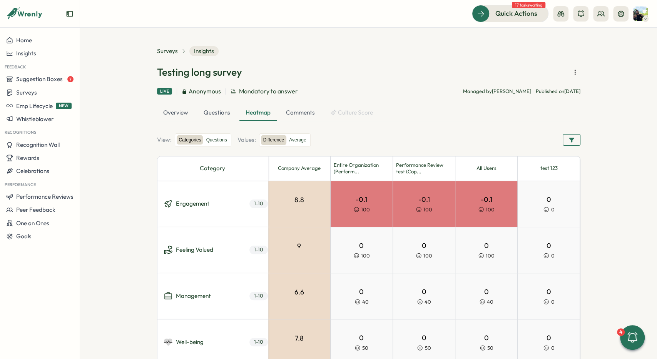
scroll to position [0, 0]
click at [358, 116] on div "Overview Questions Heatmap Comments Culture Score" at bounding box center [368, 113] width 423 height 16
click at [577, 71] on icon "button" at bounding box center [575, 72] width 8 height 8
click at [425, 61] on div "Surveys Insights Testing long survey Live Anonymous Mandatory to answer Managed…" at bounding box center [368, 71] width 423 height 50
click at [174, 108] on div "Overview" at bounding box center [175, 112] width 37 height 15
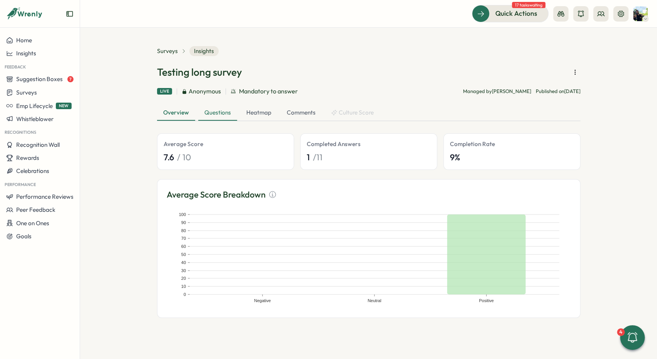
click at [215, 111] on div "Questions" at bounding box center [217, 112] width 39 height 15
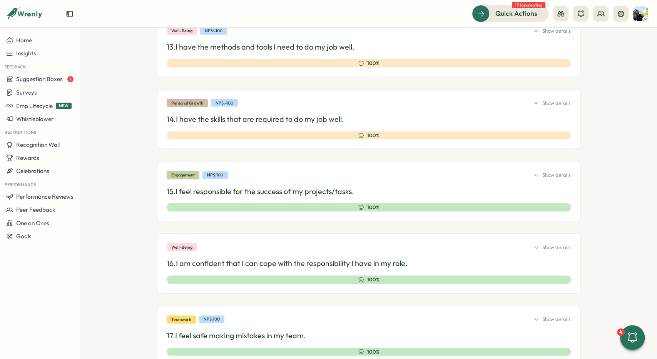
scroll to position [1362, 0]
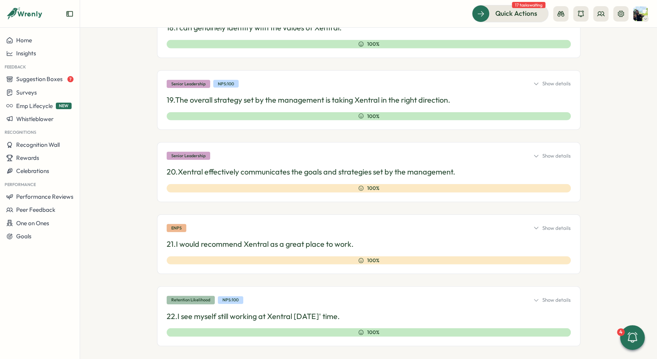
drag, startPoint x: 136, startPoint y: 150, endPoint x: 138, endPoint y: 284, distance: 134.3
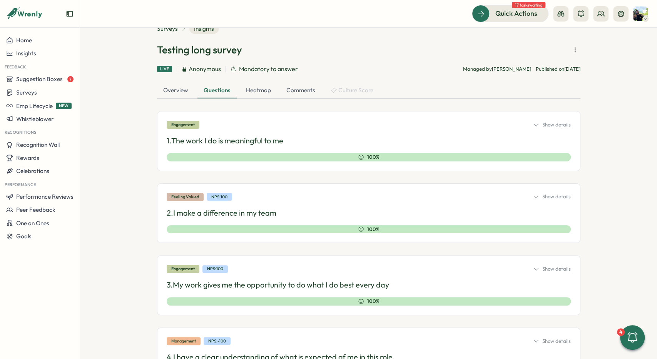
scroll to position [0, 0]
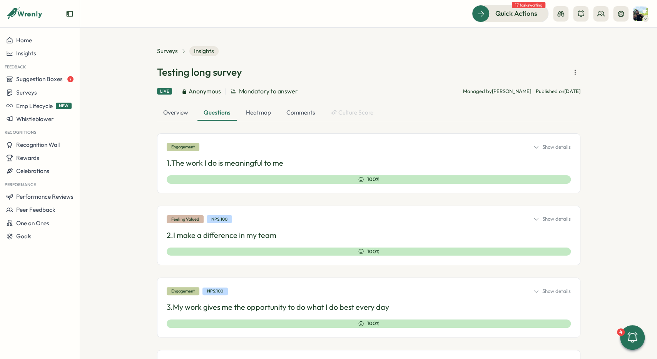
drag, startPoint x: 136, startPoint y: 279, endPoint x: 136, endPoint y: 252, distance: 26.2
click at [170, 50] on span "Surveys" at bounding box center [167, 51] width 21 height 8
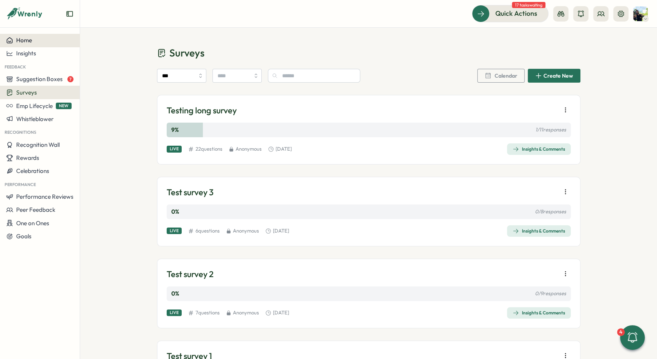
click at [54, 42] on div "Home" at bounding box center [39, 40] width 67 height 7
